Goal: Find specific page/section: Find specific page/section

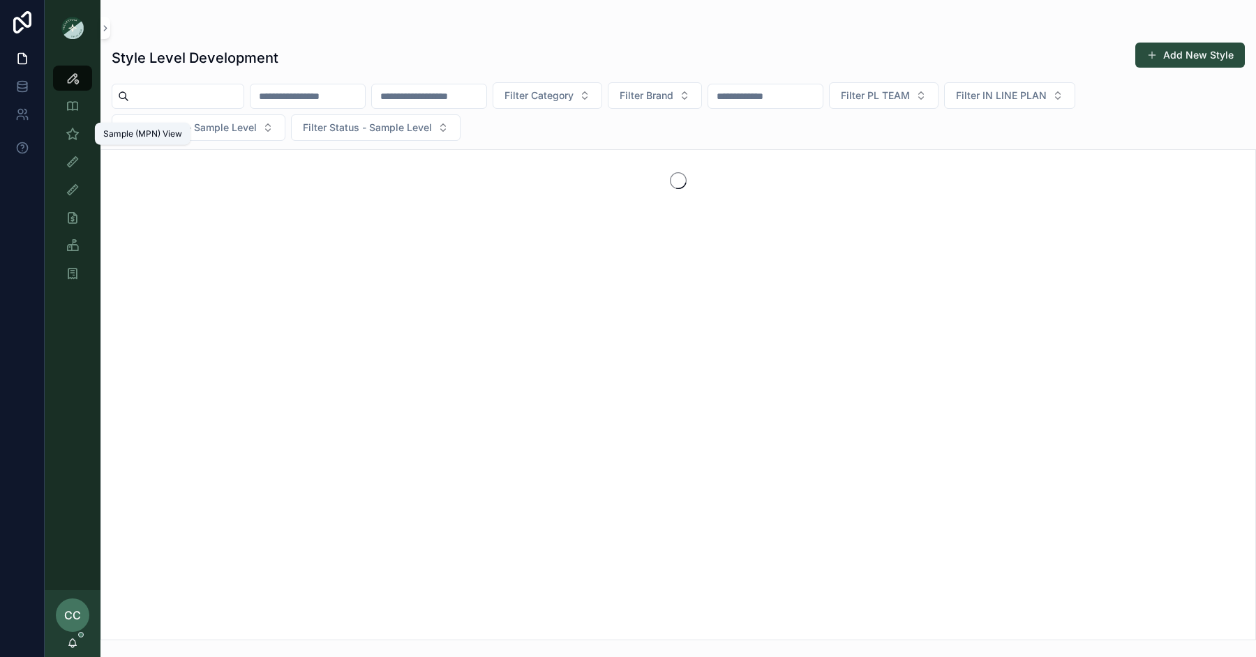
click at [73, 129] on icon "scrollable content" at bounding box center [73, 134] width 14 height 14
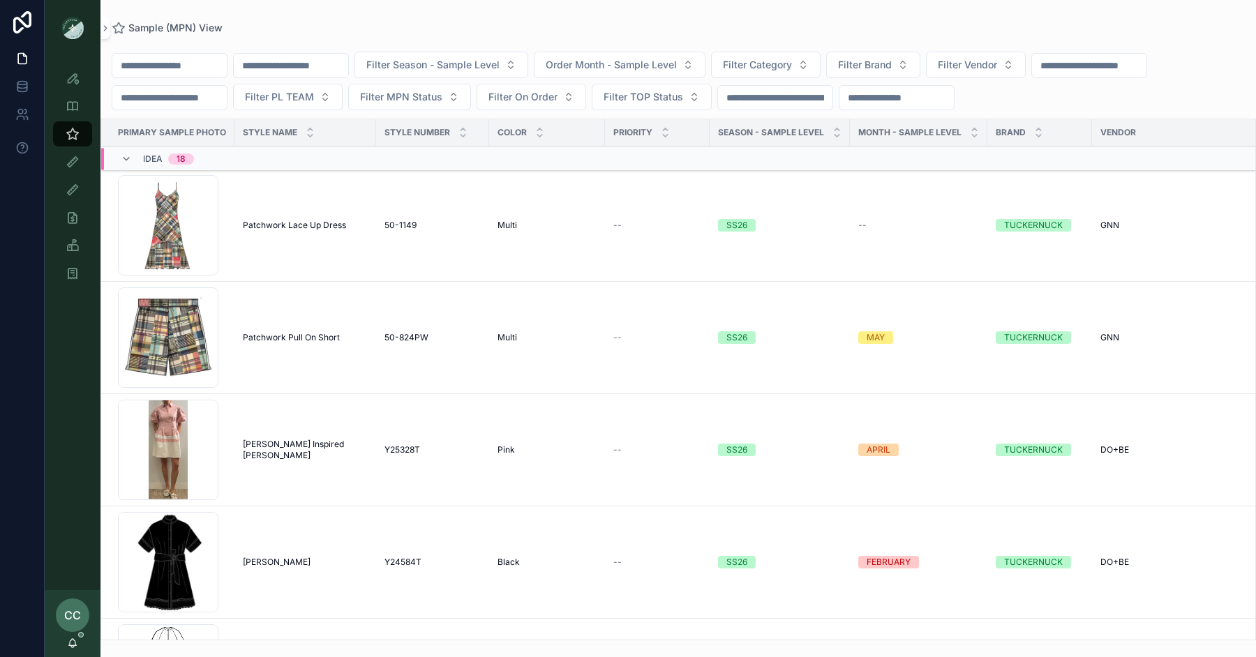
click at [311, 96] on span "Filter PL TEAM" at bounding box center [279, 97] width 69 height 14
click at [282, 176] on div "[GEOGRAPHIC_DATA]" at bounding box center [300, 175] width 194 height 22
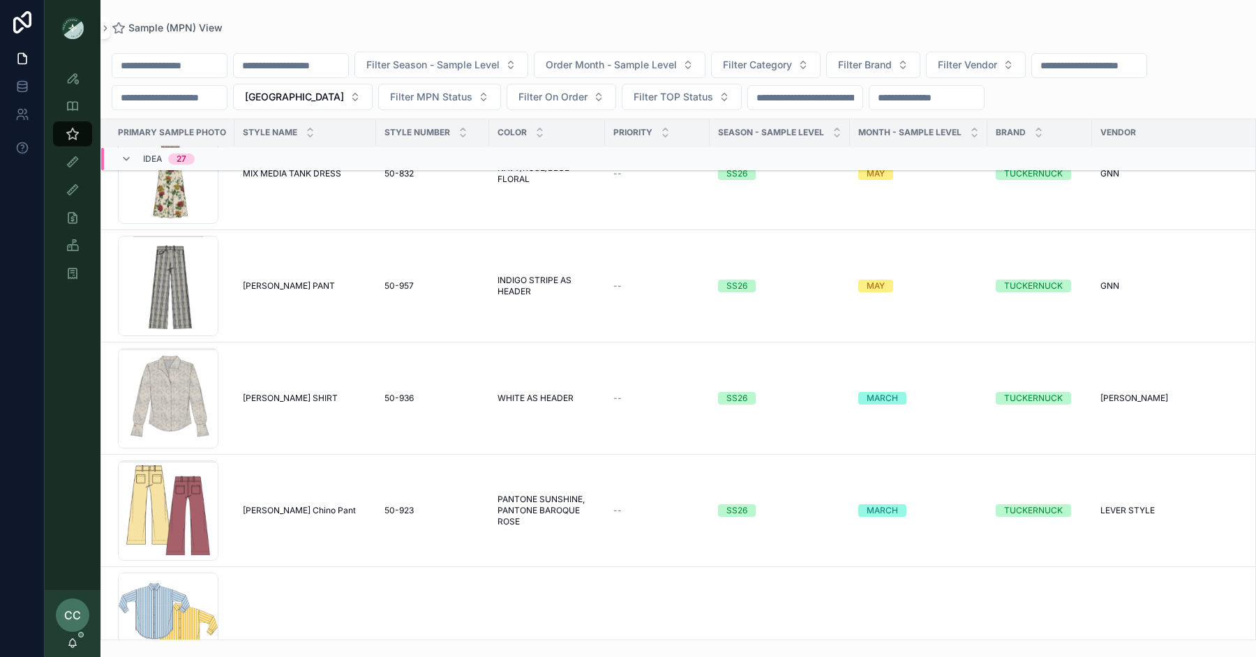
scroll to position [1611, 0]
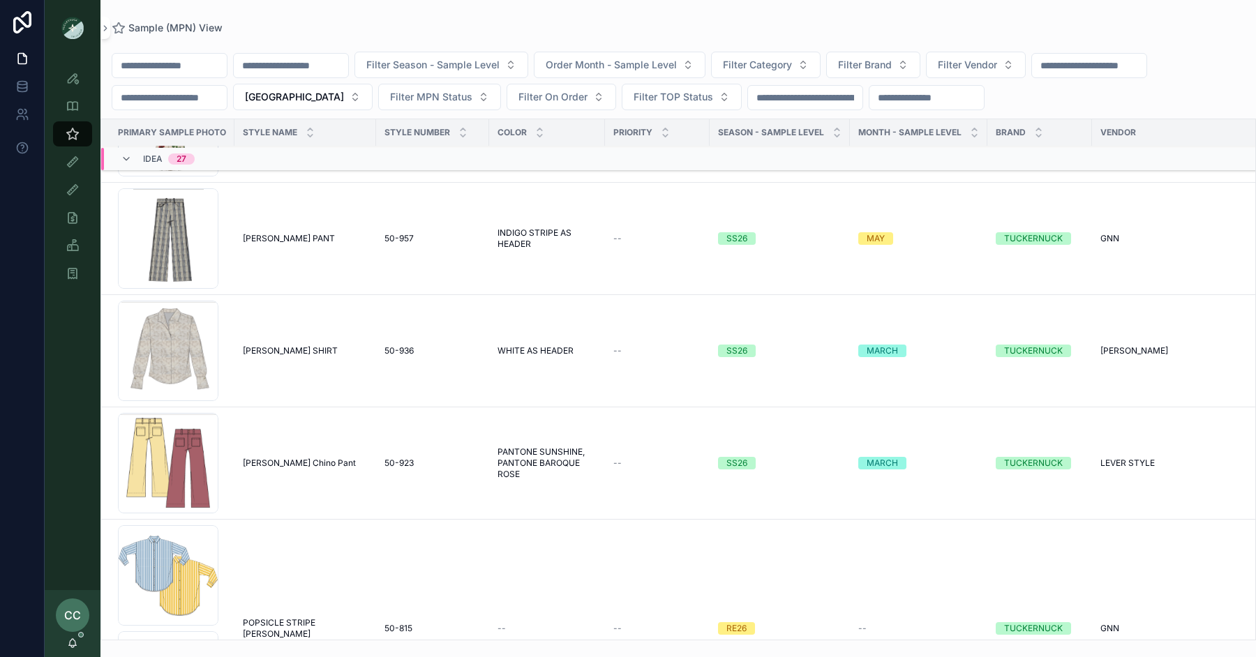
click at [199, 68] on input "scrollable content" at bounding box center [169, 66] width 114 height 20
type input "********"
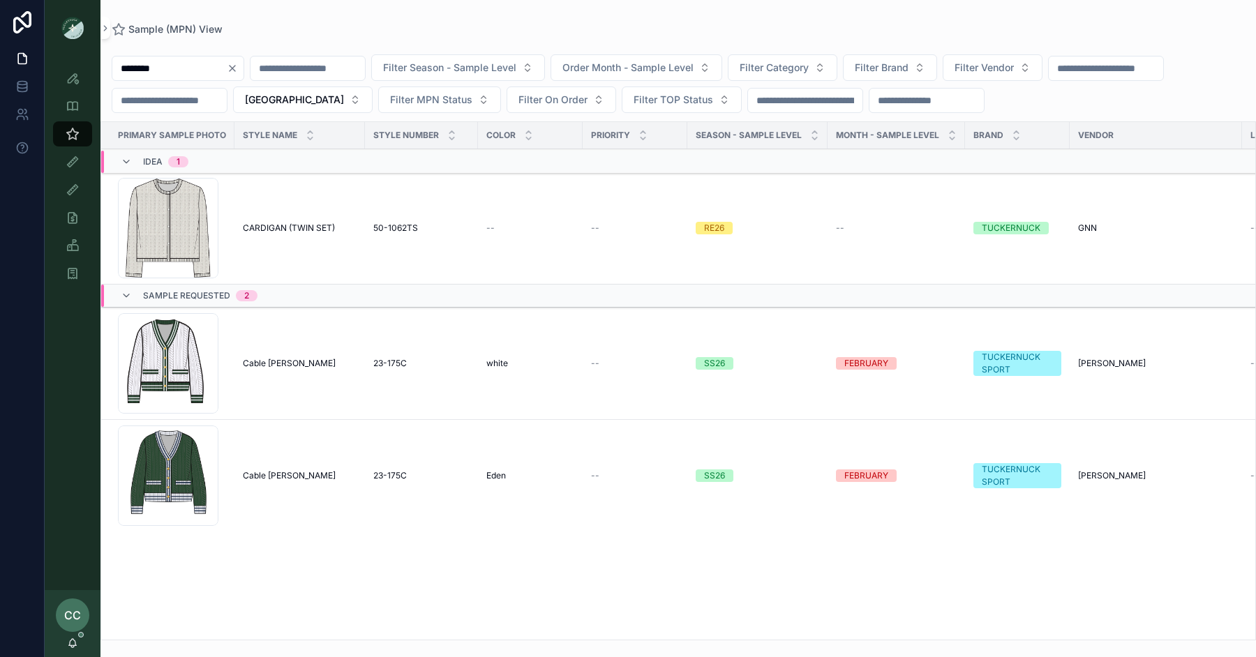
click at [311, 223] on span "CARDIGAN (TWIN SET)" at bounding box center [289, 228] width 92 height 11
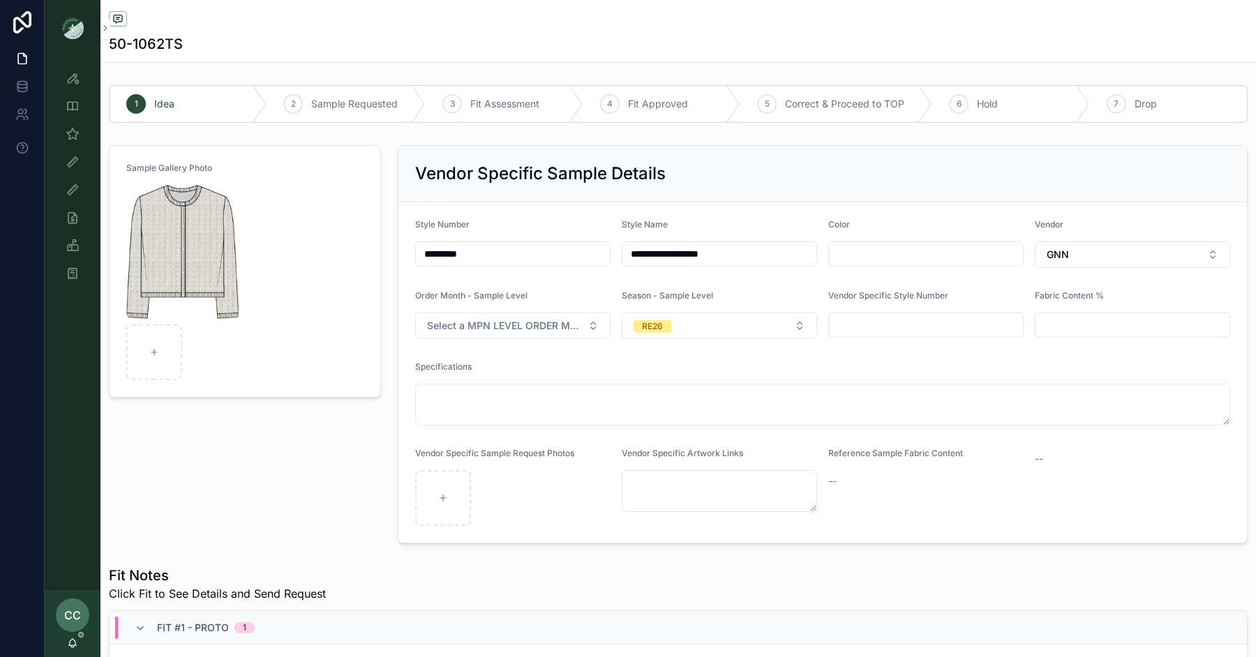
click at [188, 239] on img "scrollable content" at bounding box center [182, 252] width 113 height 134
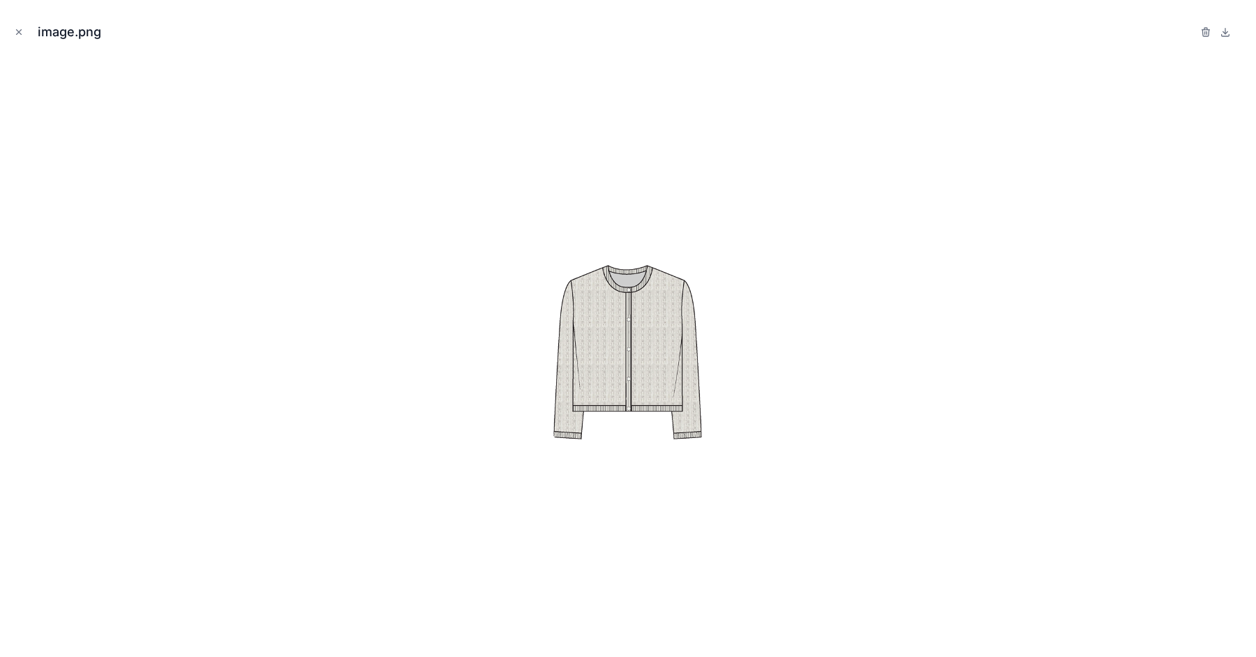
click at [15, 39] on button "Close modal" at bounding box center [18, 31] width 15 height 15
